Goal: Navigation & Orientation: Find specific page/section

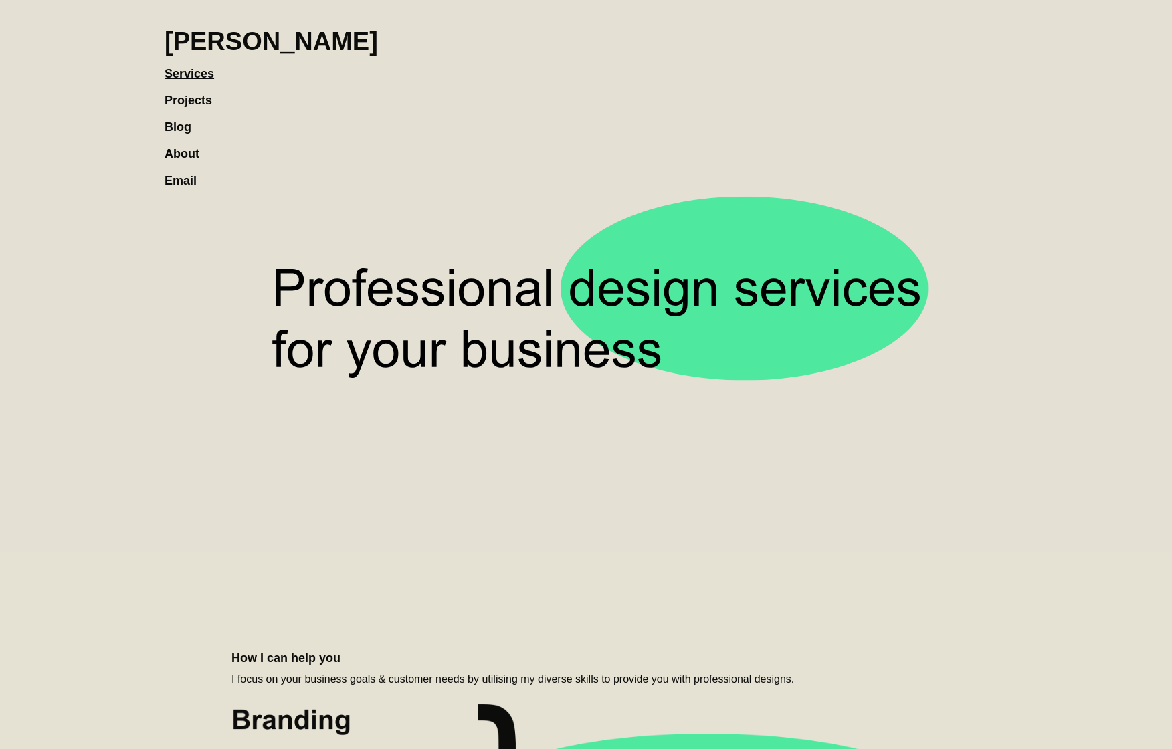
click at [182, 147] on link "About" at bounding box center [189, 147] width 48 height 27
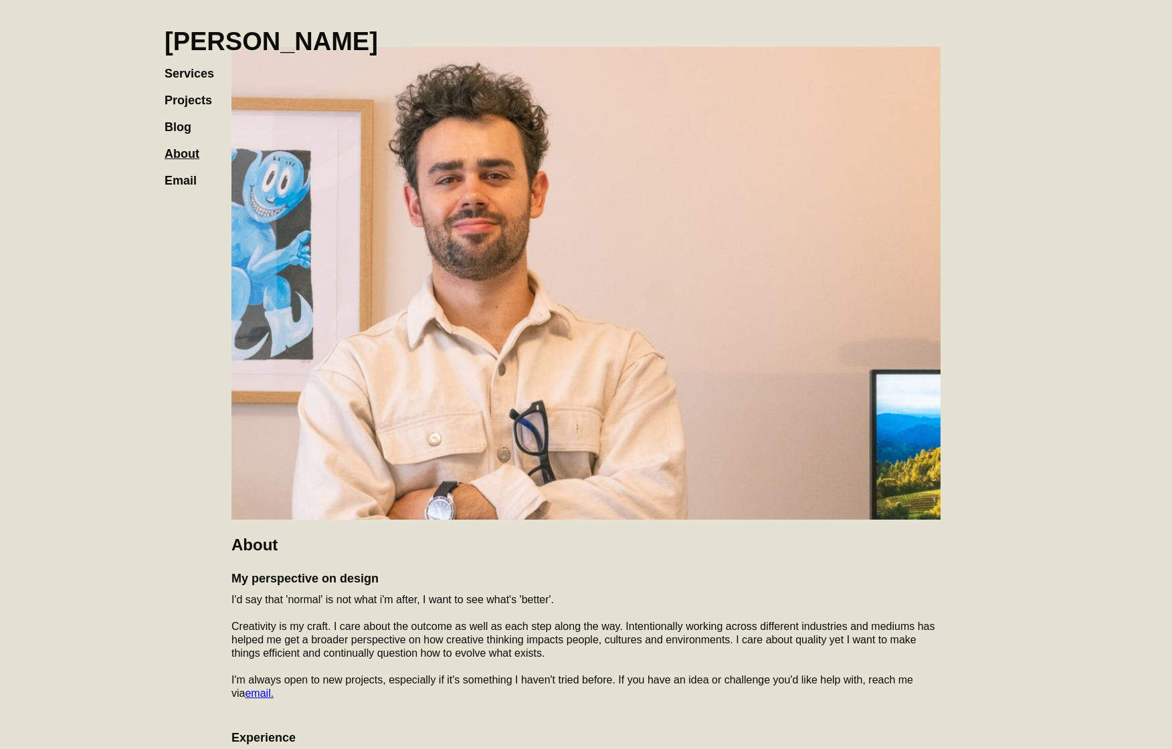
scroll to position [333, 0]
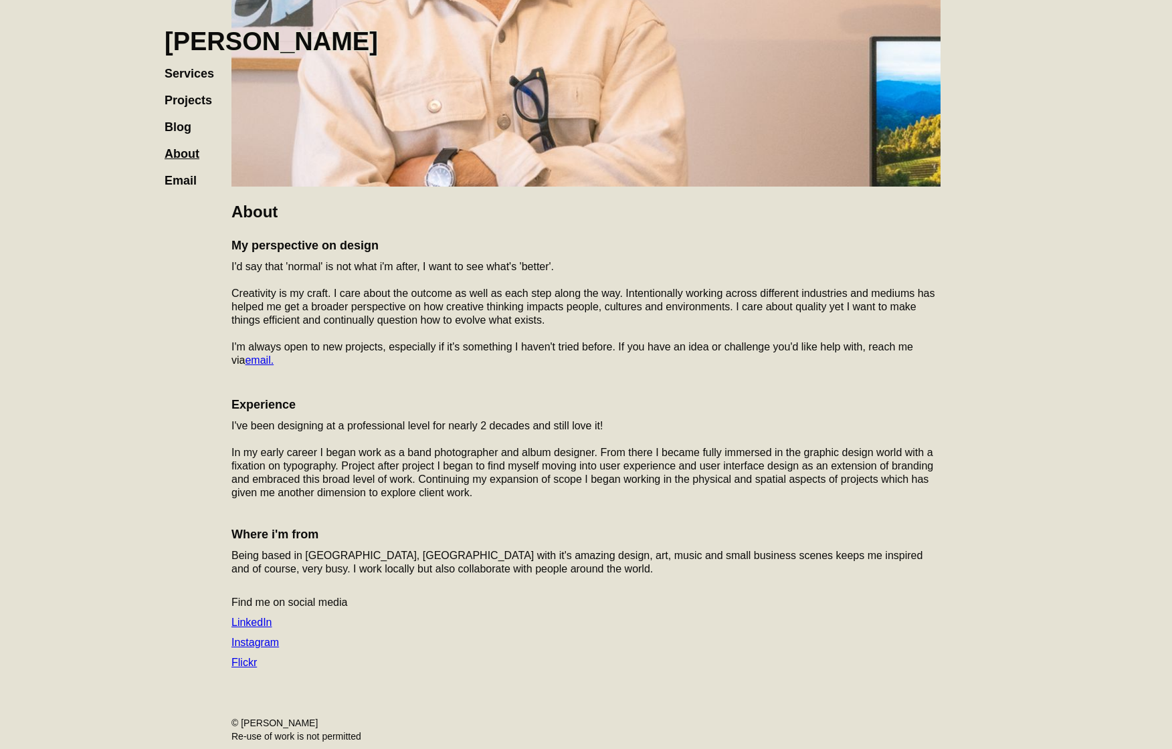
click at [207, 42] on h1 "[PERSON_NAME]" at bounding box center [271, 41] width 213 height 29
